Goal: Navigation & Orientation: Find specific page/section

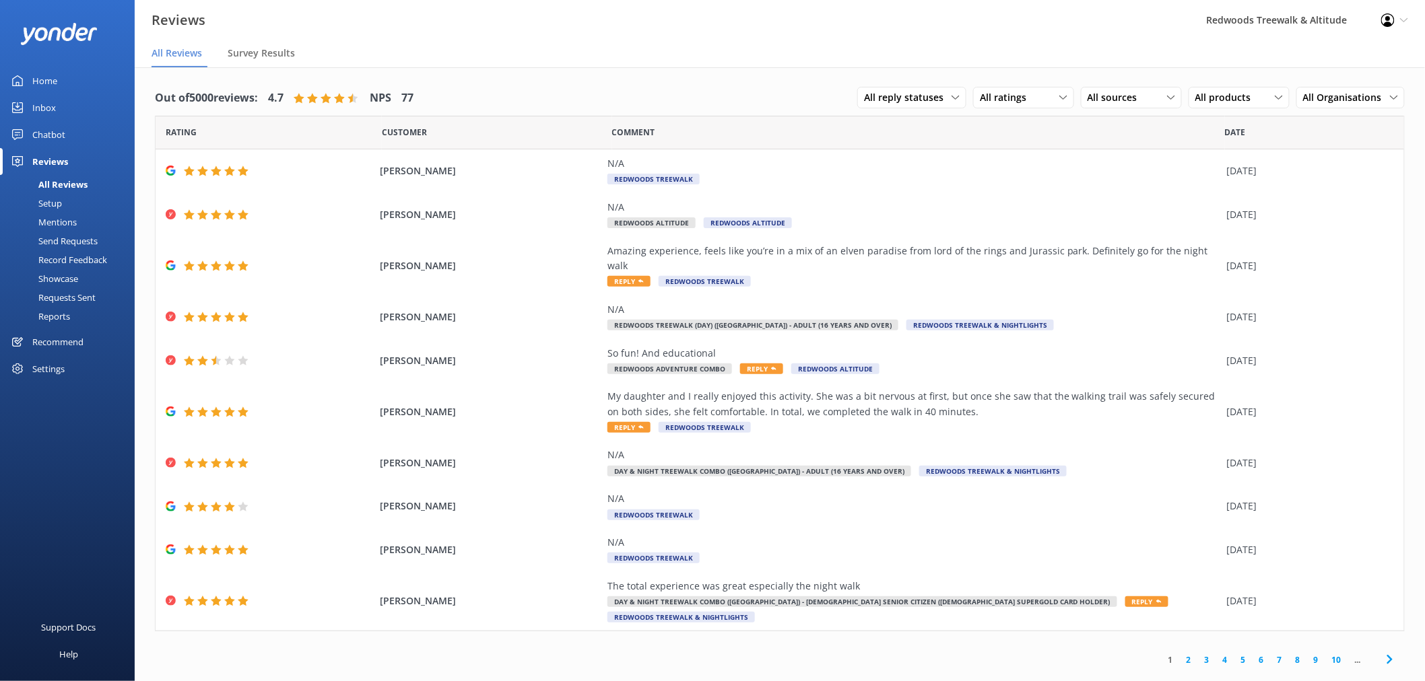
click at [77, 81] on link "Home" at bounding box center [67, 80] width 135 height 27
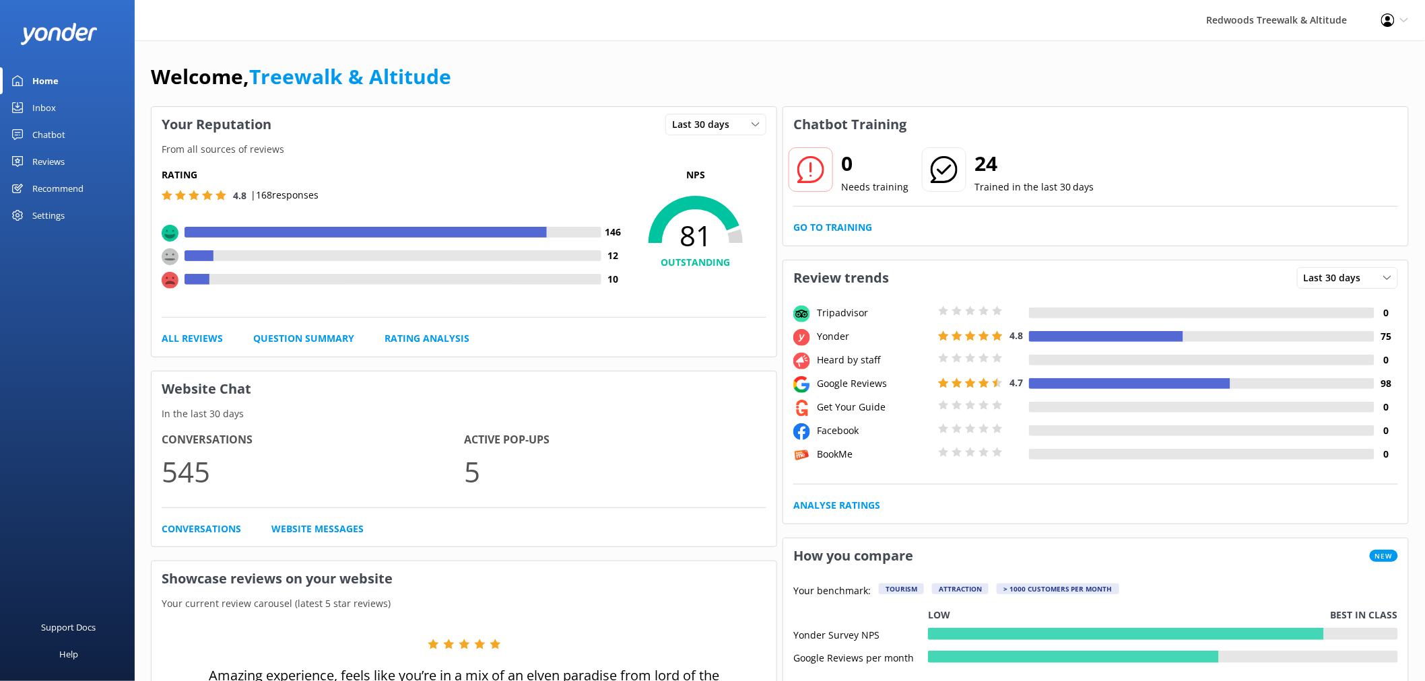
click at [88, 158] on link "Reviews" at bounding box center [67, 161] width 135 height 27
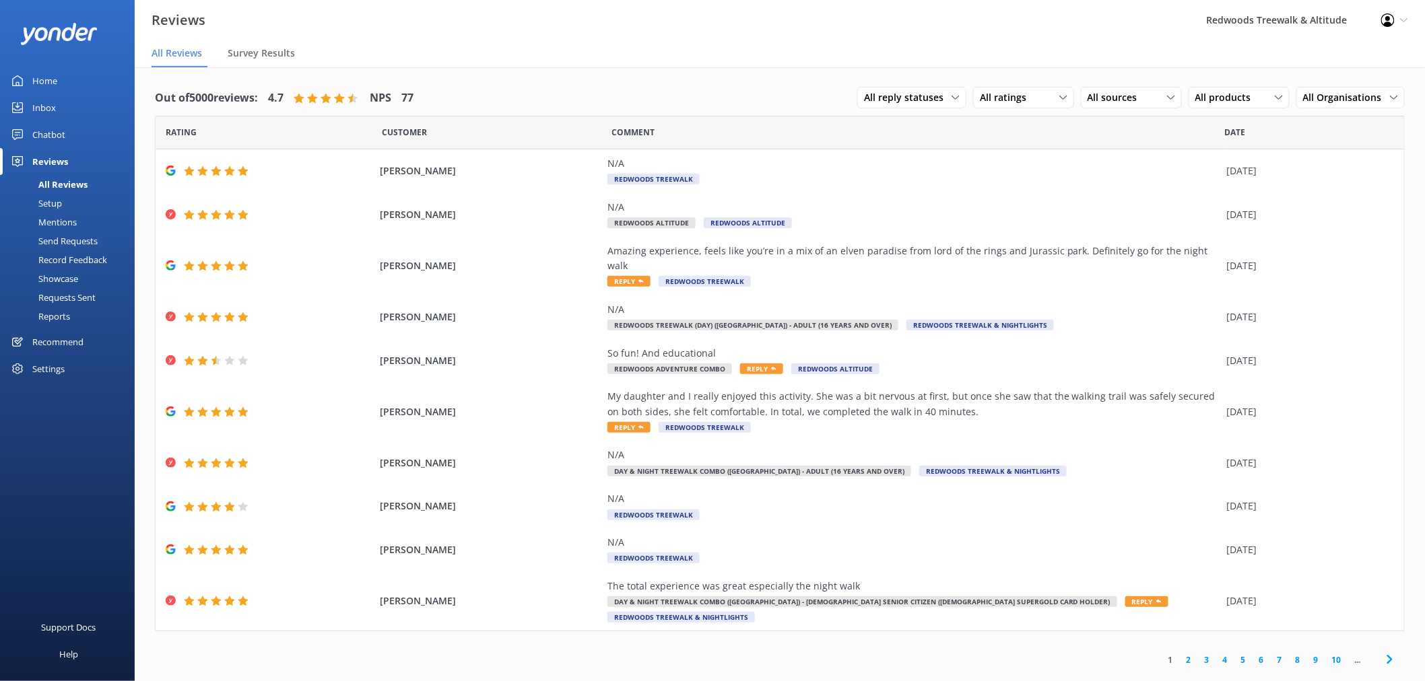
click at [63, 106] on link "Inbox" at bounding box center [67, 107] width 135 height 27
